Goal: Task Accomplishment & Management: Use online tool/utility

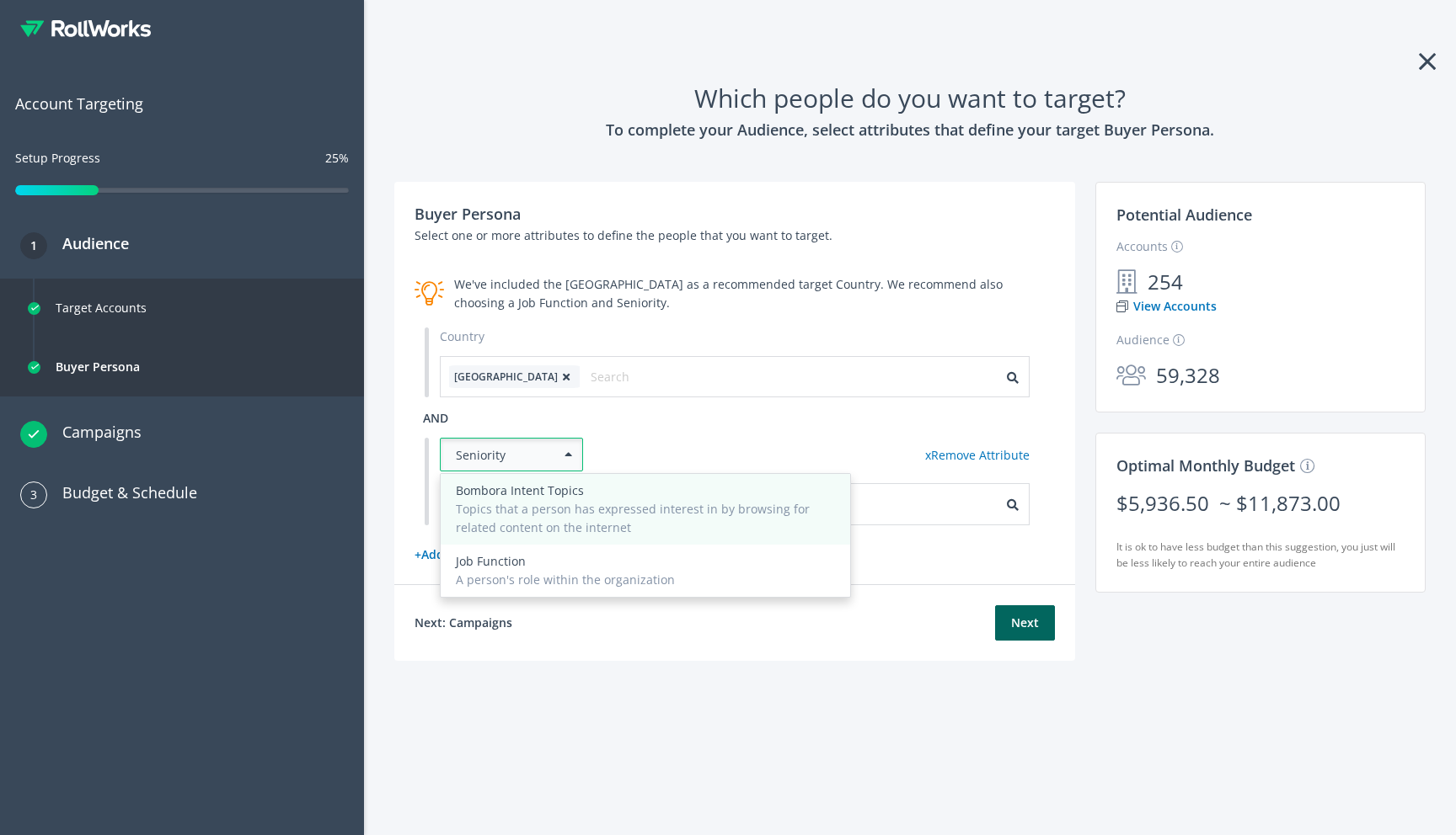
click at [566, 493] on div "Bombora Intent Topics" at bounding box center [645, 491] width 379 height 19
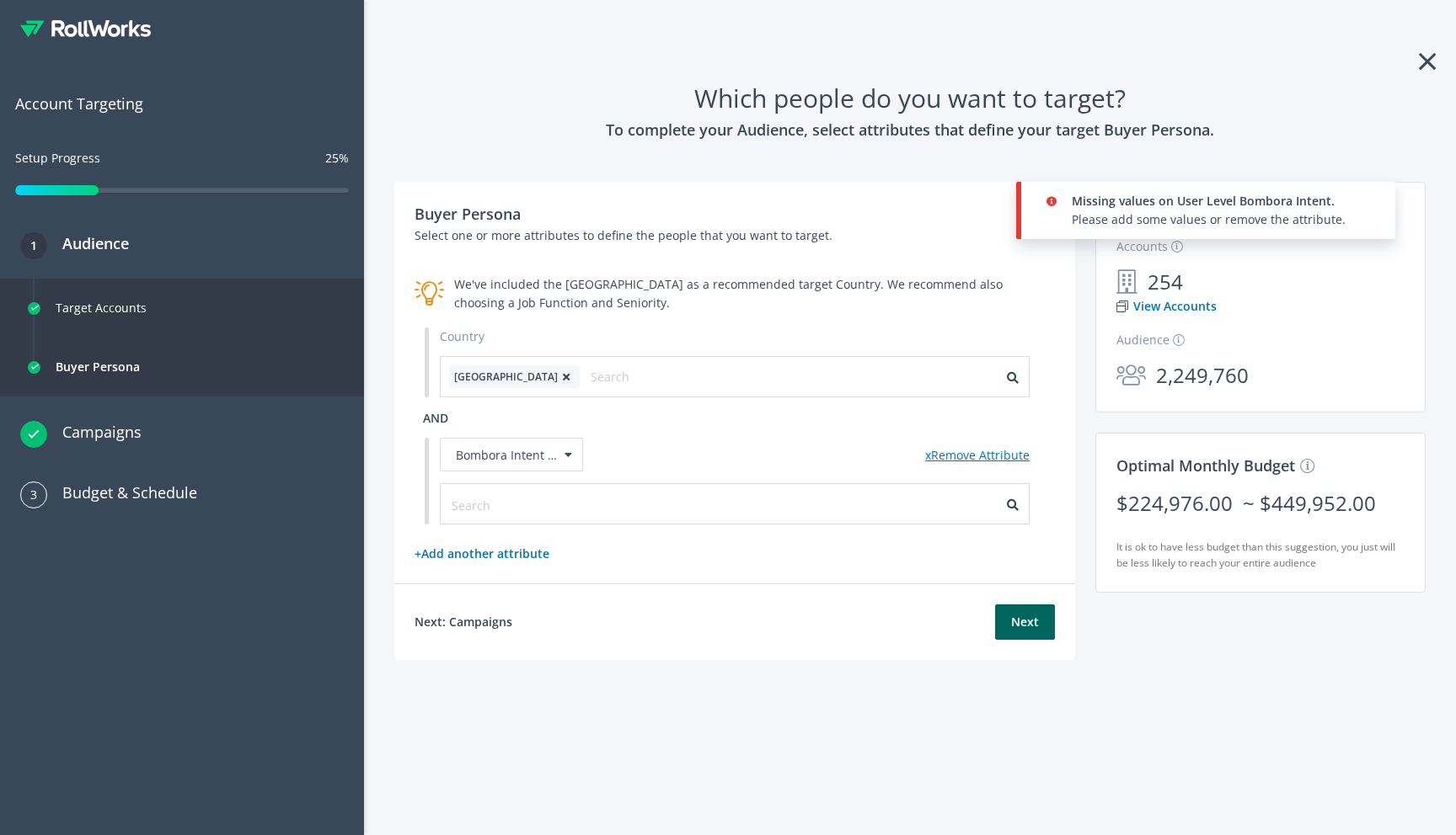
click at [971, 456] on link "x Remove Attribute" at bounding box center [977, 455] width 105 height 16
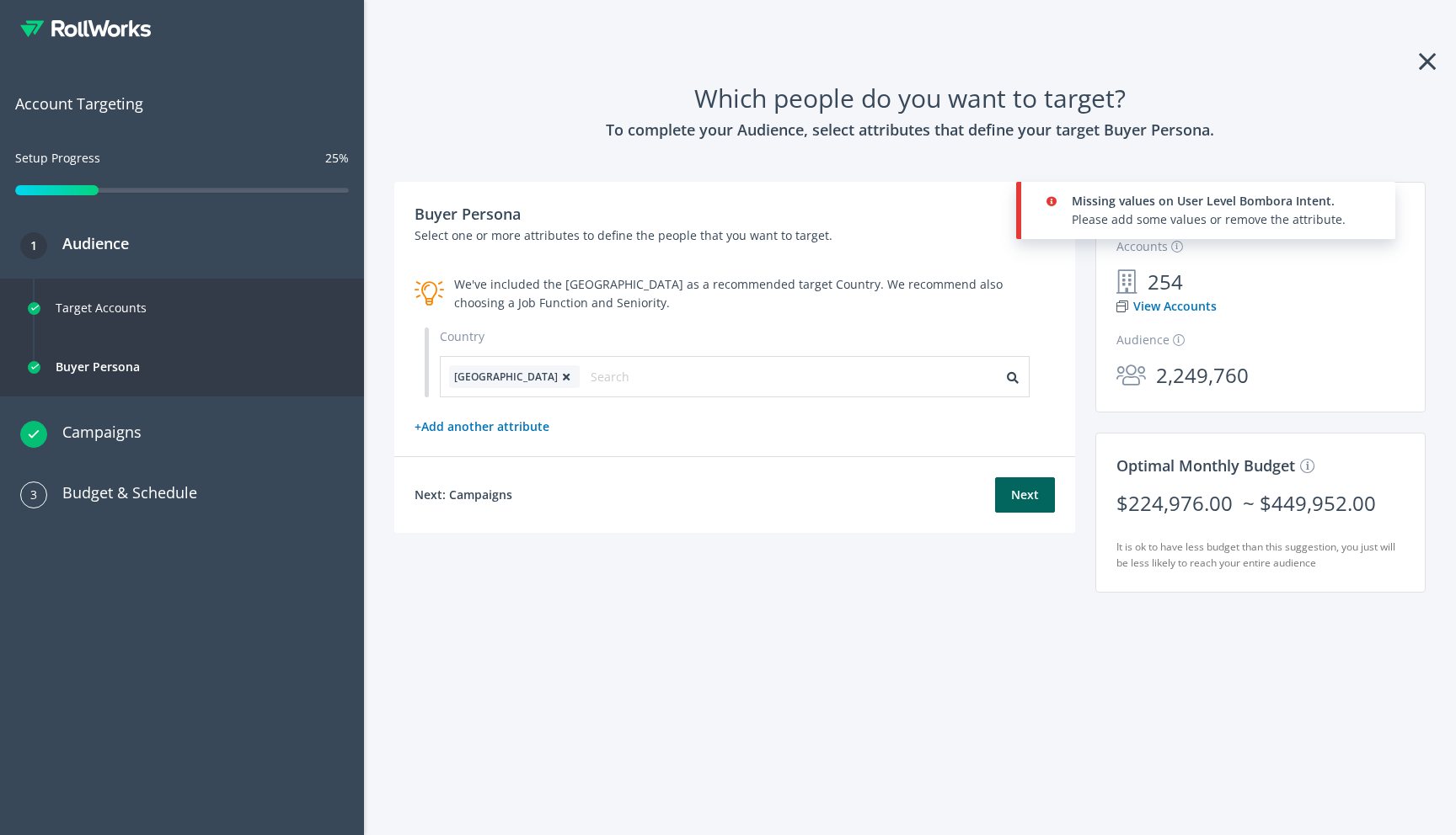
click at [739, 435] on div "+ Add another attribute" at bounding box center [735, 427] width 640 height 19
click at [558, 375] on icon at bounding box center [566, 377] width 17 height 10
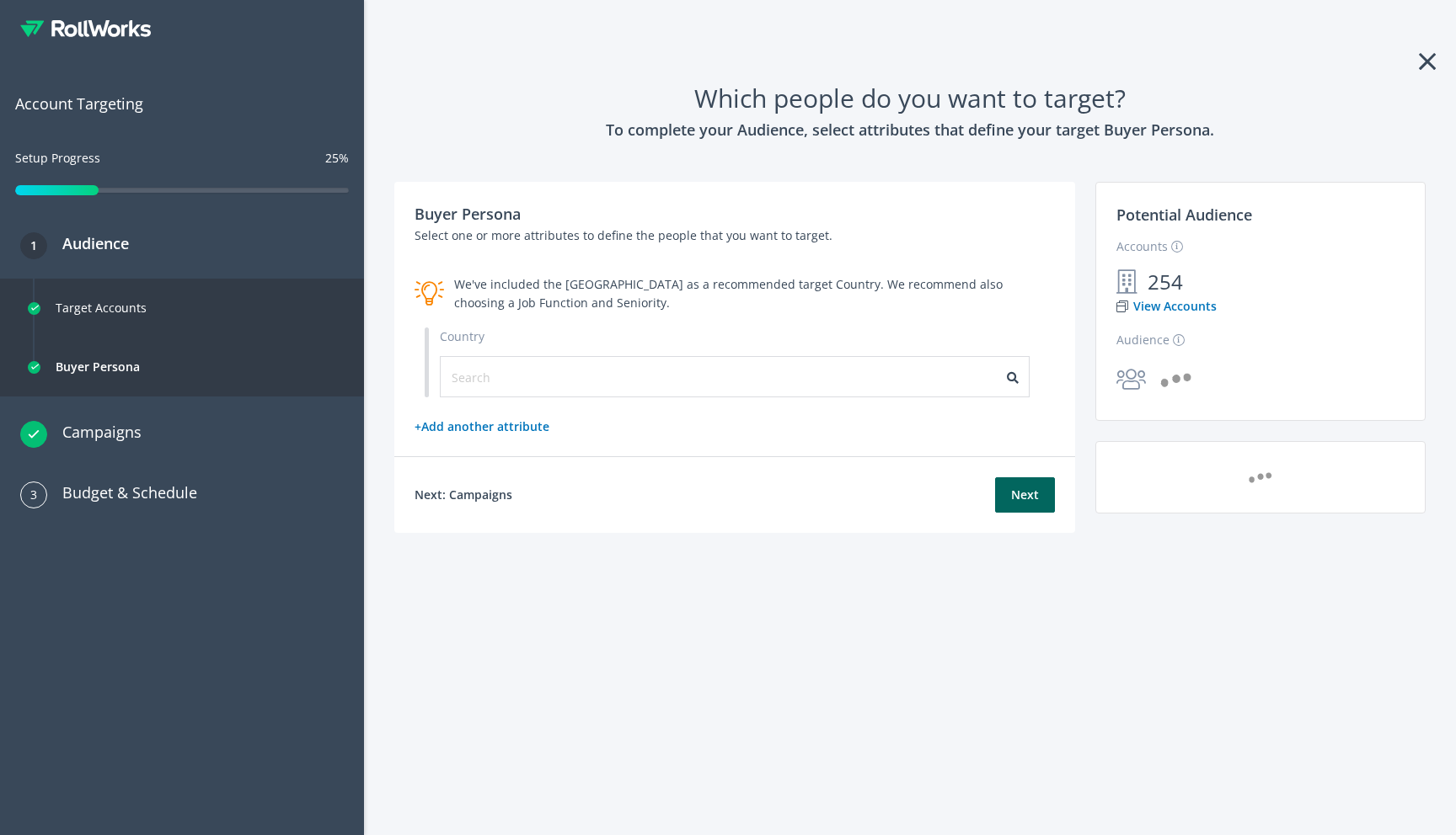
click at [679, 315] on div "Buyer Persona Select one or more attributes to define the people that you want …" at bounding box center [734, 319] width 680 height 275
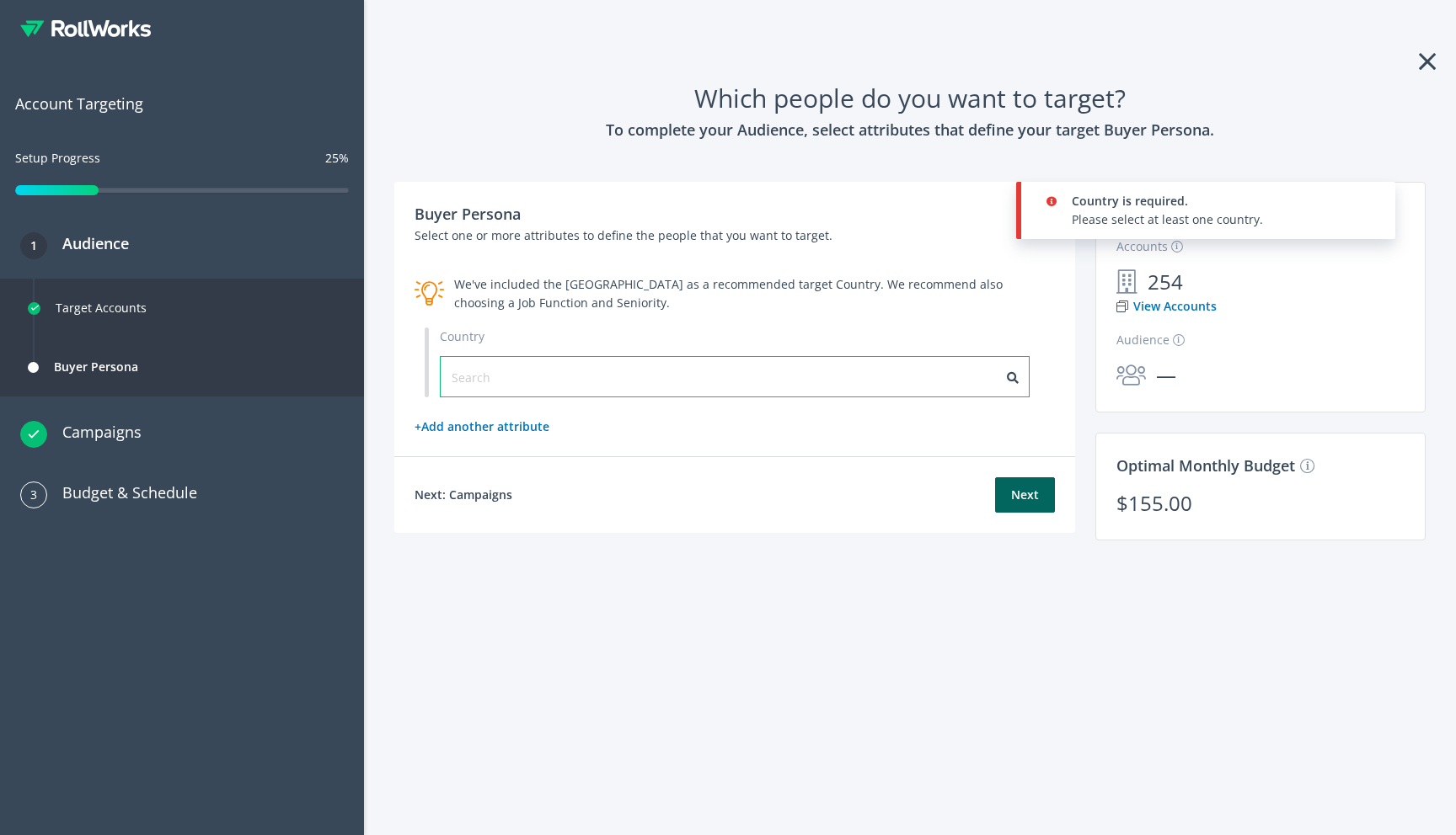
click at [481, 375] on input "text" at bounding box center [526, 377] width 151 height 19
type input "[GEOGRAPHIC_DATA]"
click at [506, 374] on input "[GEOGRAPHIC_DATA]" at bounding box center [526, 377] width 151 height 19
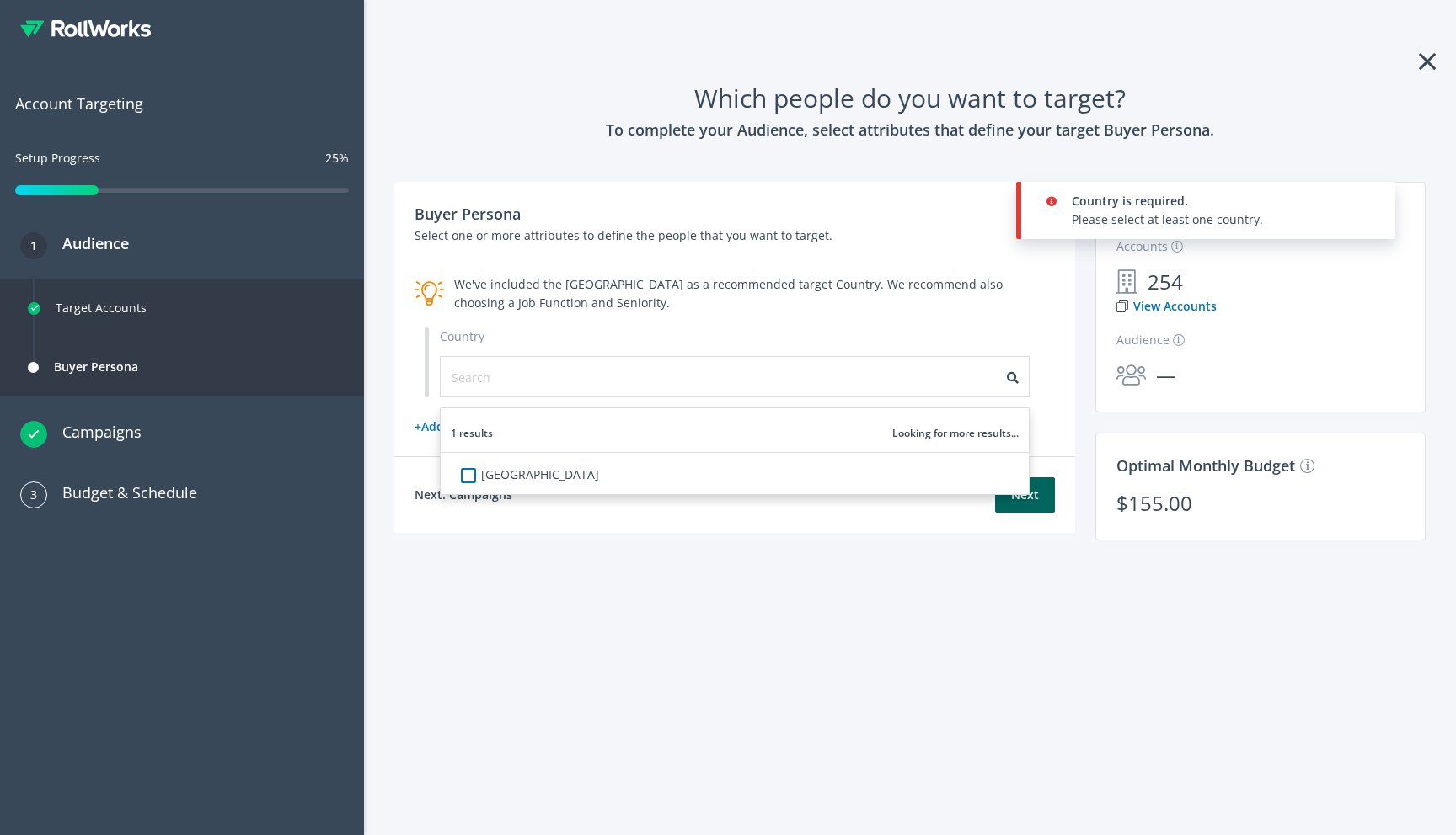
click at [486, 480] on label "[GEOGRAPHIC_DATA]" at bounding box center [542, 475] width 113 height 19
checkbox input "true"
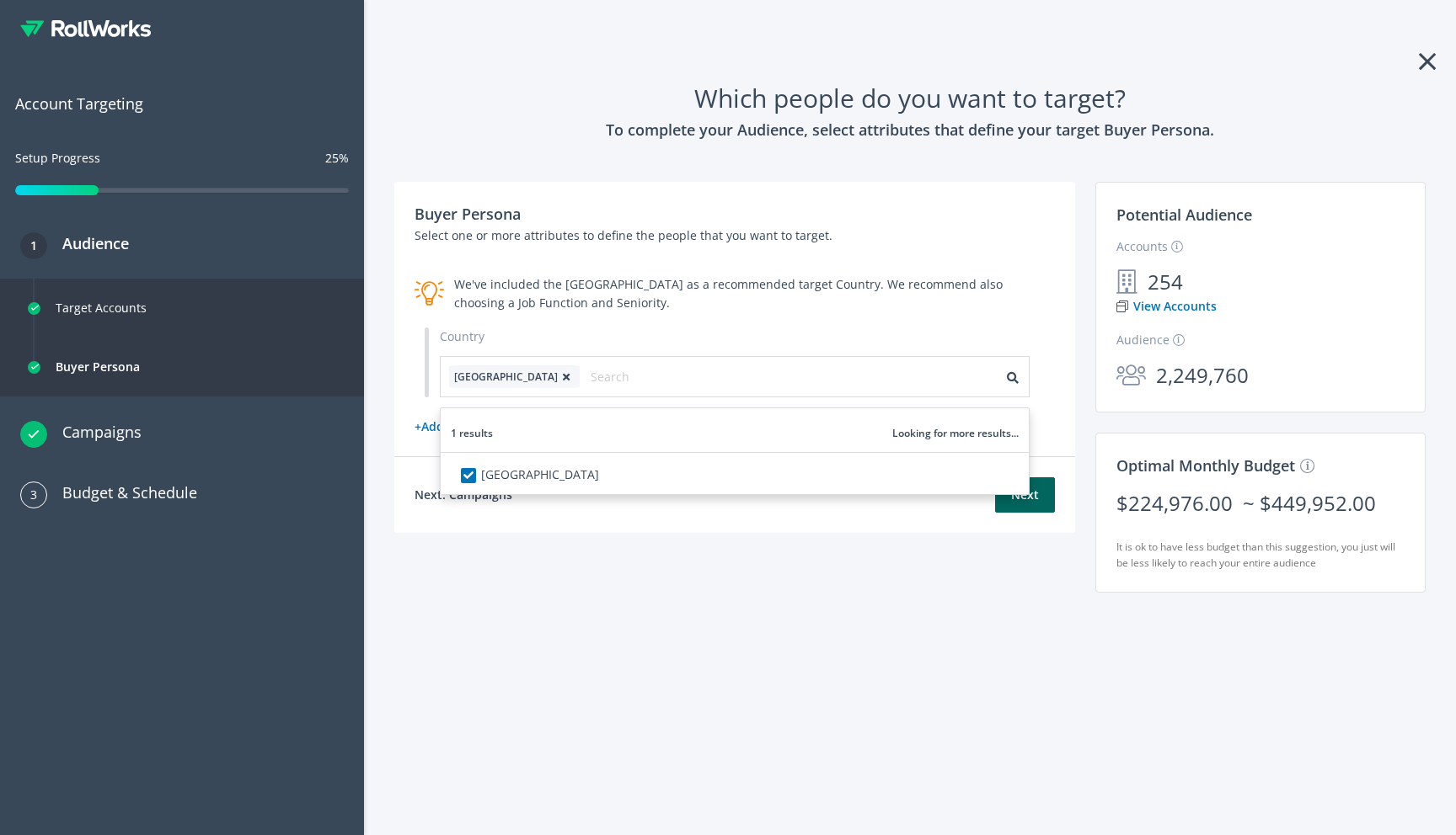
click at [408, 387] on div "Buyer Persona Select one or more attributes to define the people that you want …" at bounding box center [734, 320] width 680 height 276
click at [464, 433] on link "+ Add another attribute" at bounding box center [482, 426] width 135 height 16
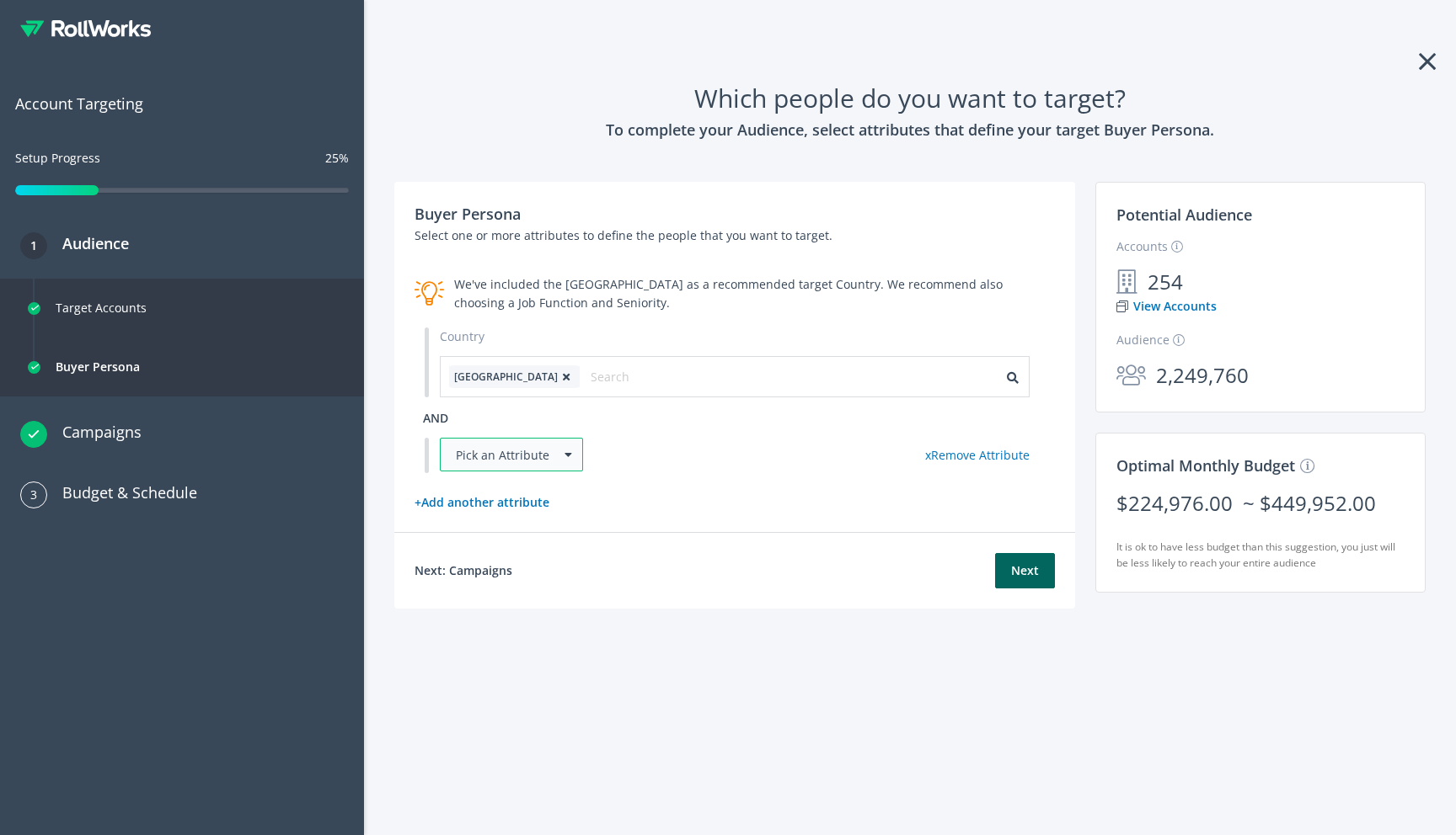
click at [473, 451] on div "Pick an Attribute" at bounding box center [511, 455] width 143 height 34
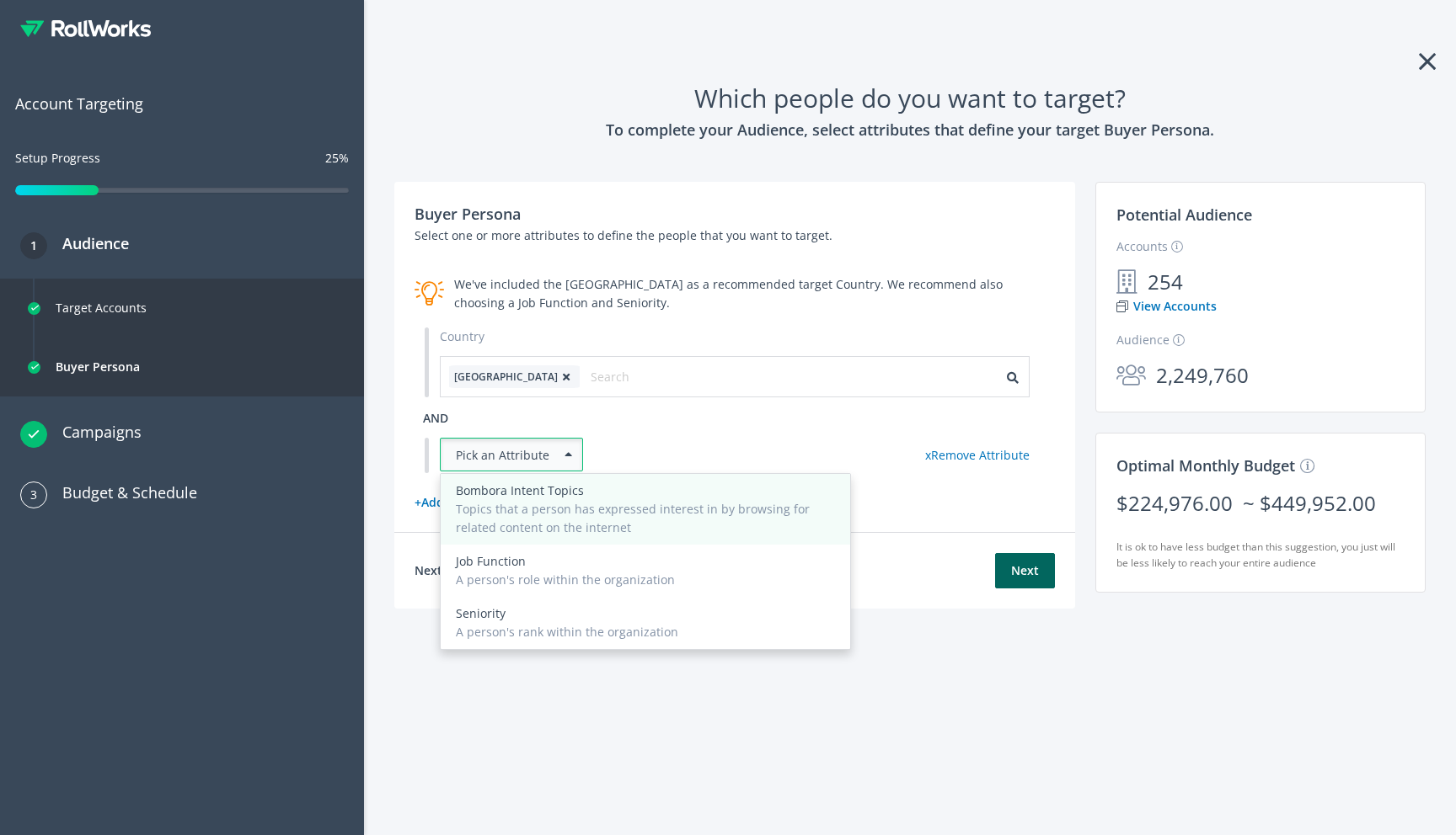
click at [515, 517] on div "Topics that a person has expressed interest in by browsing for related content …" at bounding box center [645, 519] width 379 height 37
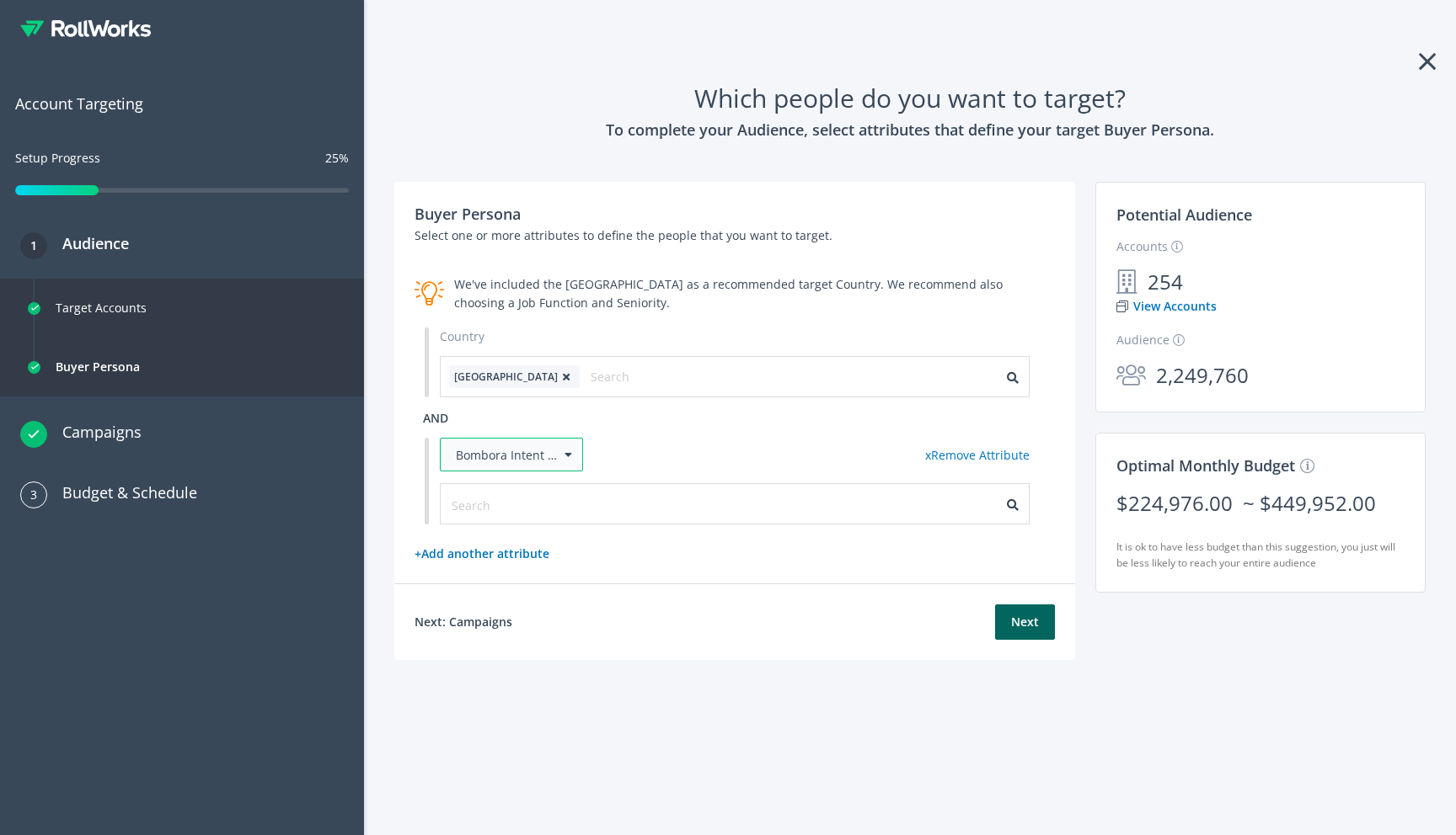
click at [576, 454] on div "Bombora Intent Topics" at bounding box center [511, 455] width 143 height 34
click at [612, 438] on div "Bombora Intent Topics Job Function A person's role within the organization Seni…" at bounding box center [734, 455] width 590 height 36
click at [469, 517] on div at bounding box center [734, 504] width 588 height 40
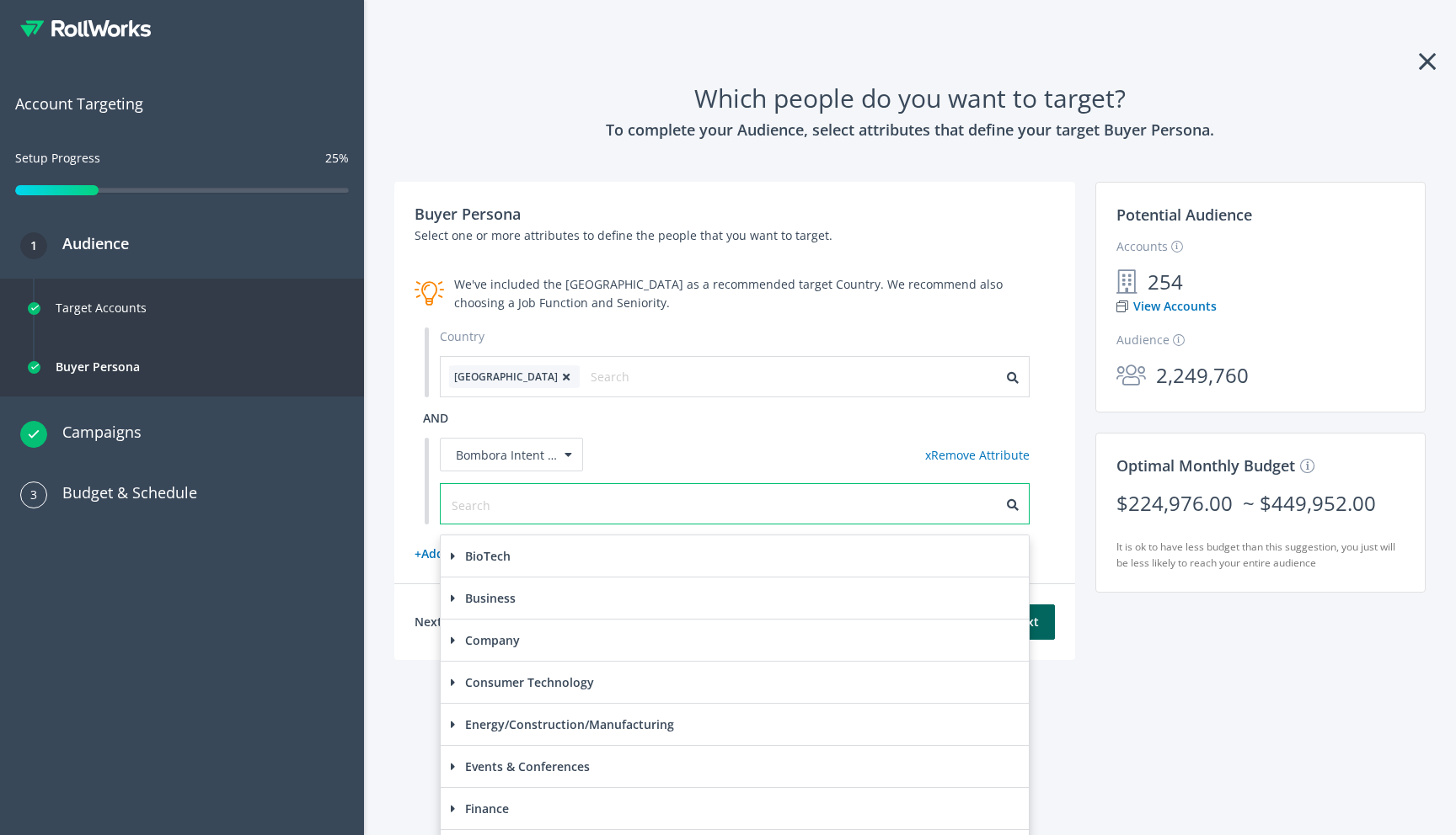
scroll to position [3, 0]
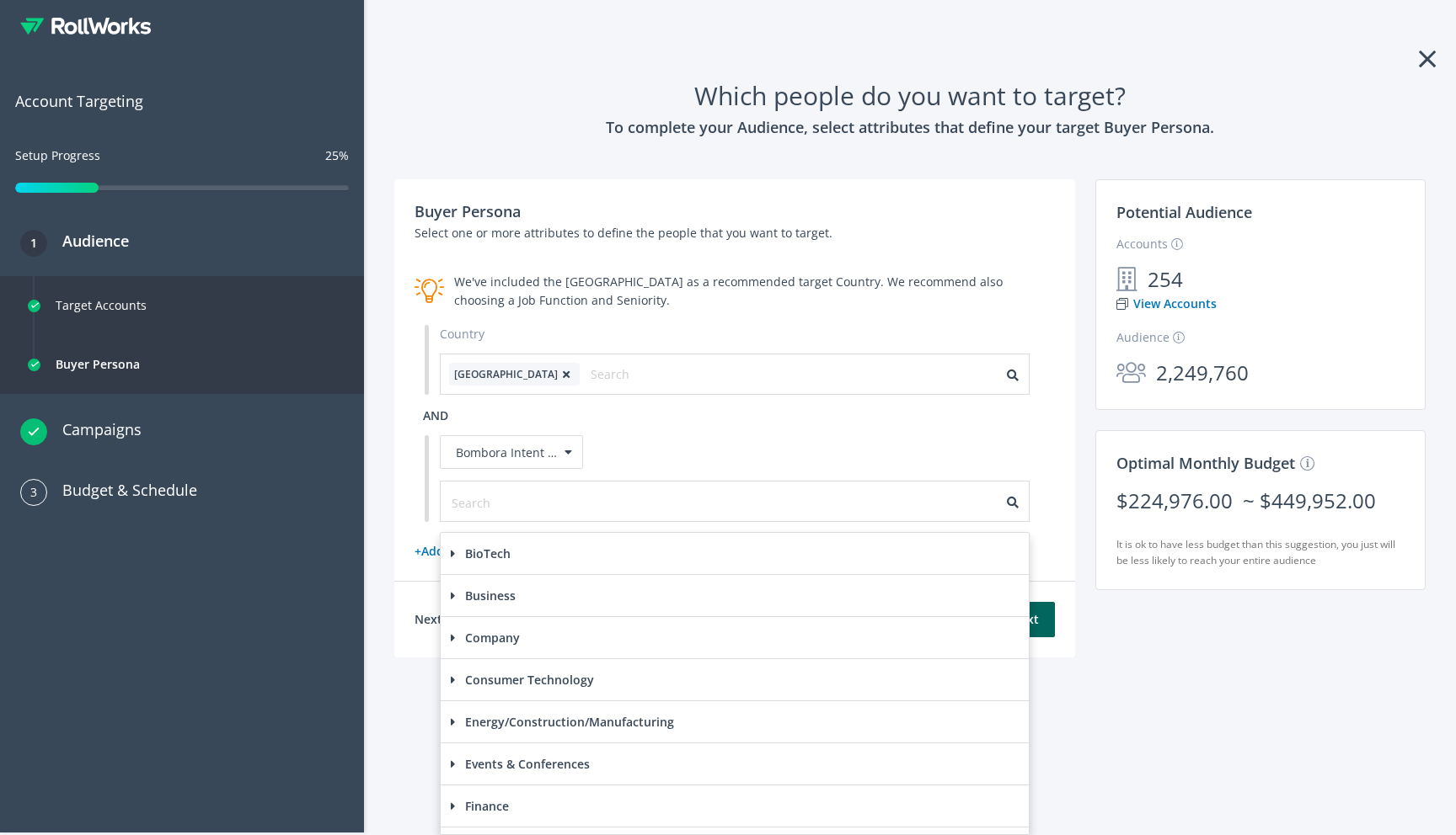
click at [412, 472] on div "Buyer Persona Select one or more attributes to define the people that you want …" at bounding box center [734, 380] width 680 height 403
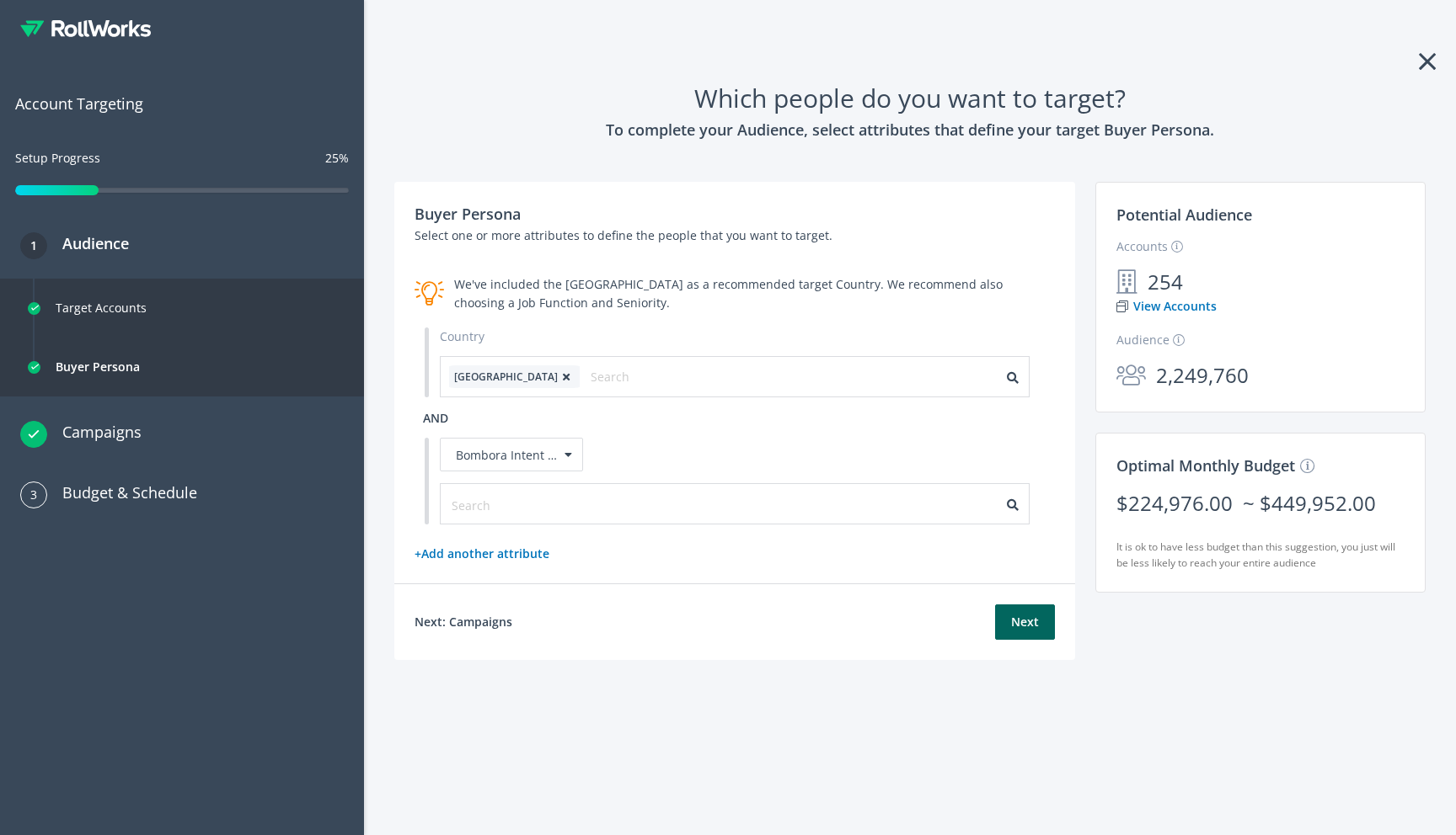
scroll to position [0, 0]
click at [948, 460] on link "x Remove Attribute" at bounding box center [977, 455] width 105 height 16
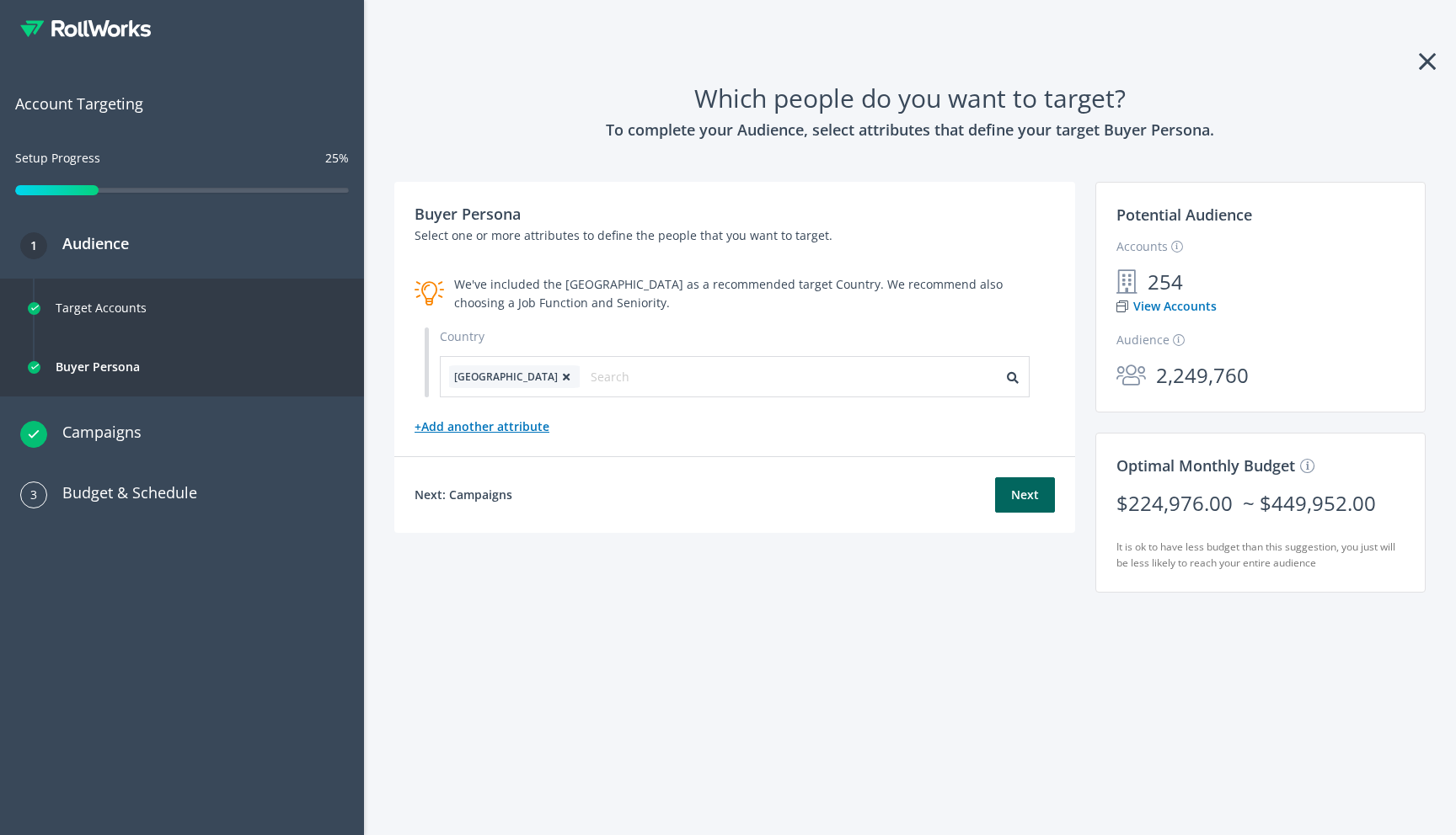
click at [531, 428] on link "+ Add another attribute" at bounding box center [482, 426] width 135 height 16
